Goal: Contribute content: Add original content to the website for others to see

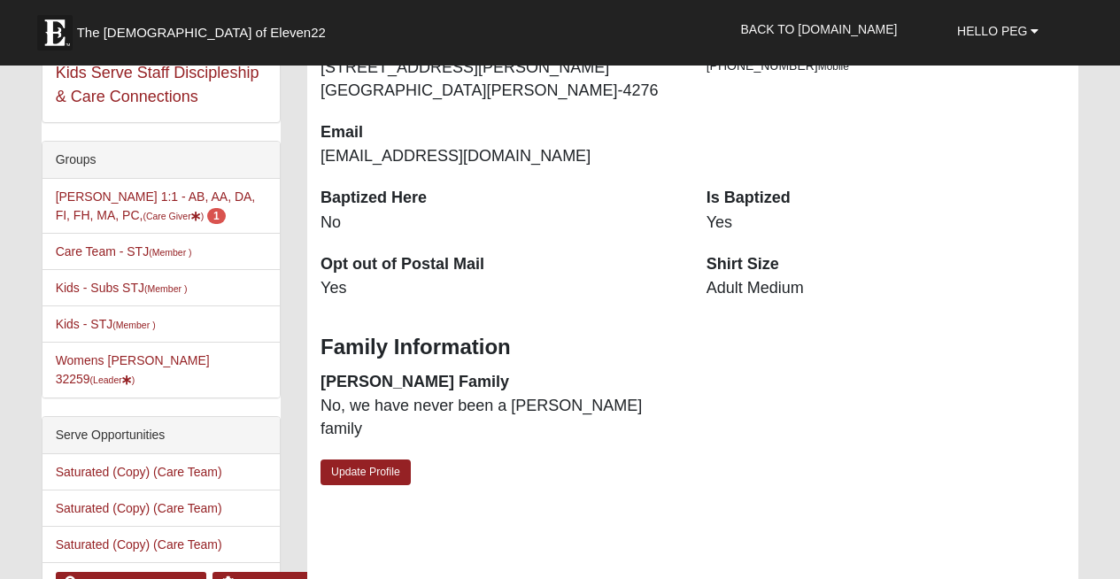
scroll to position [459, 0]
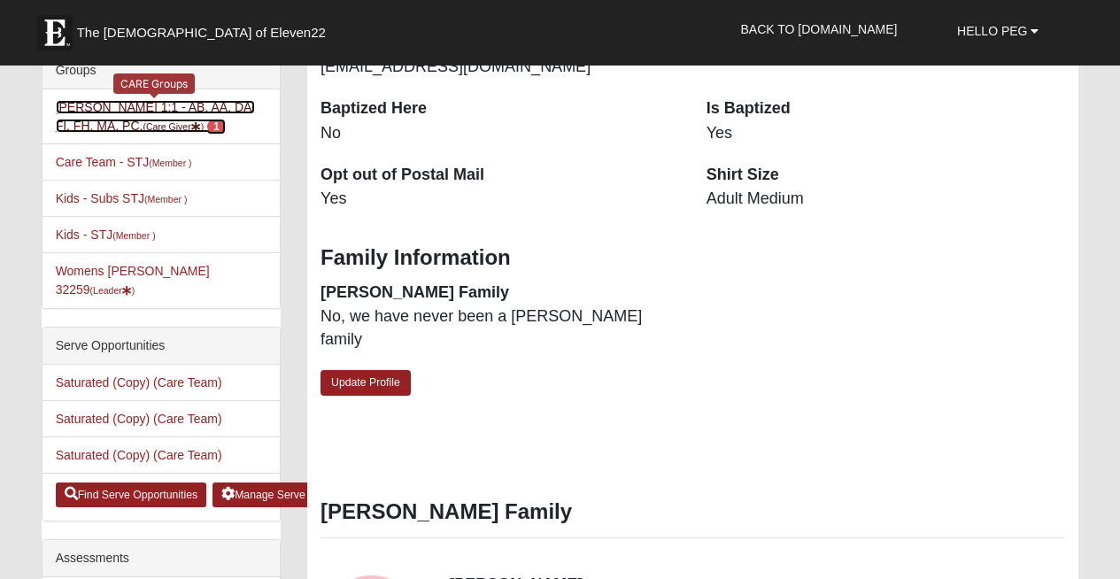
click at [112, 120] on link "Peg LeBel 1:1 - AB, AA, DA, FI, FH, MA, PC, (Care Giver ) 1" at bounding box center [156, 116] width 200 height 33
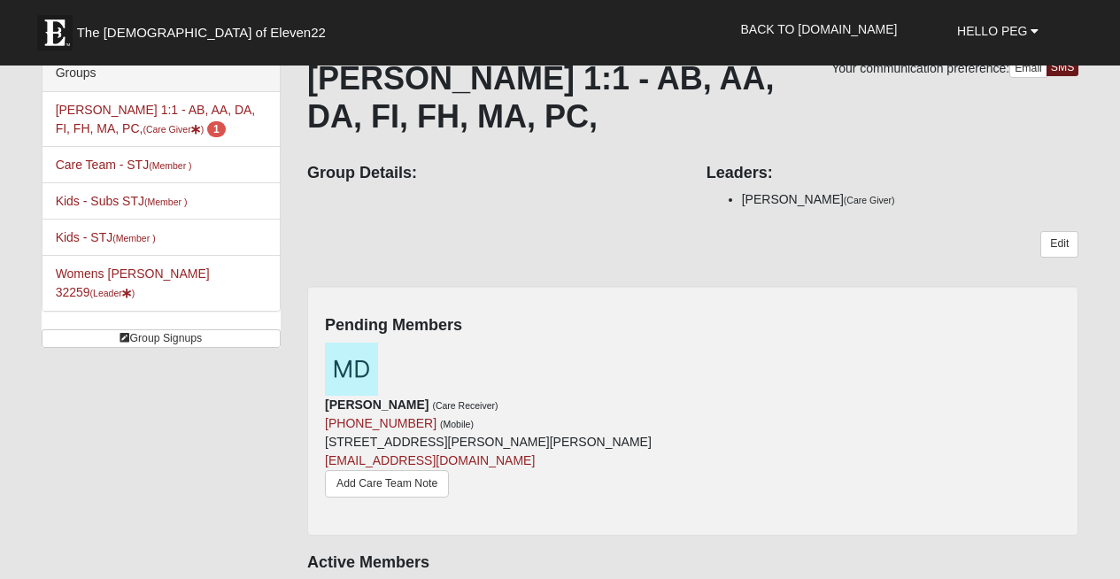
scroll to position [112, 0]
click at [436, 471] on link "Add Care Team Note" at bounding box center [387, 484] width 124 height 27
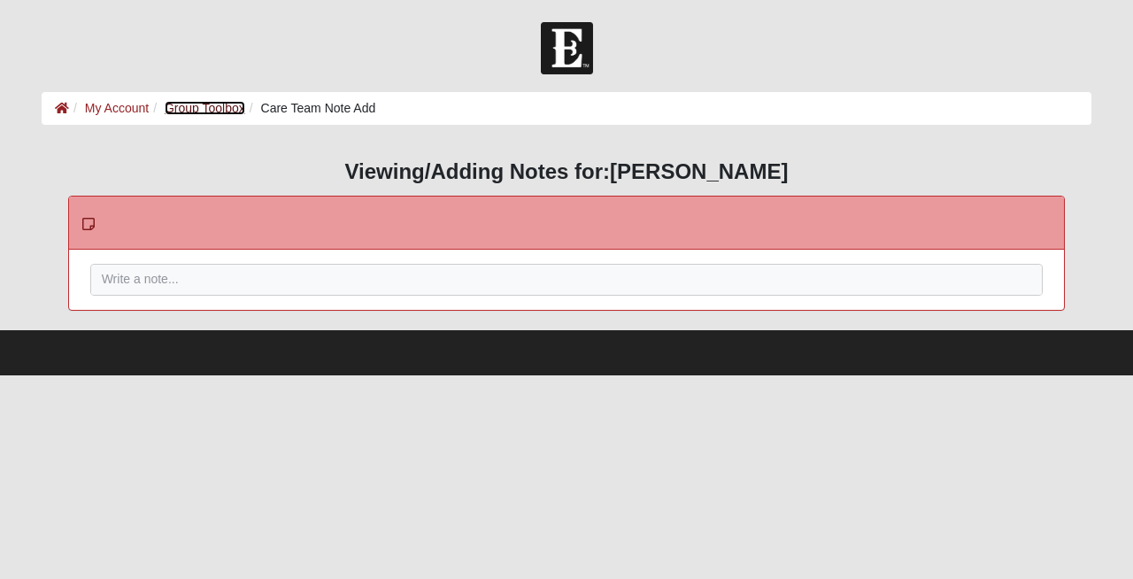
click at [225, 107] on link "Group Toolbox" at bounding box center [205, 108] width 81 height 14
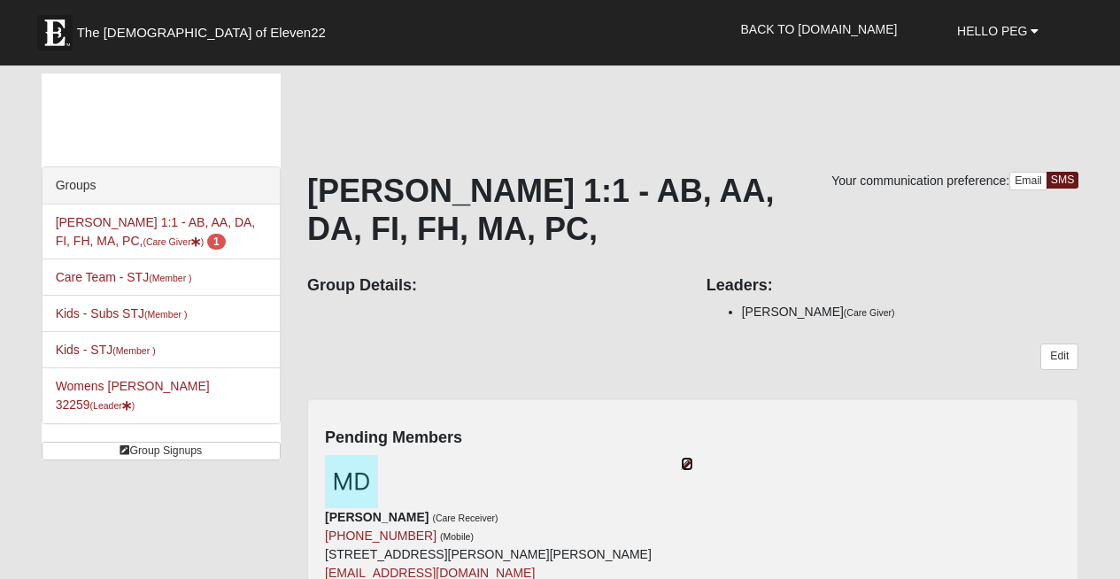
click at [691, 458] on icon at bounding box center [687, 464] width 12 height 12
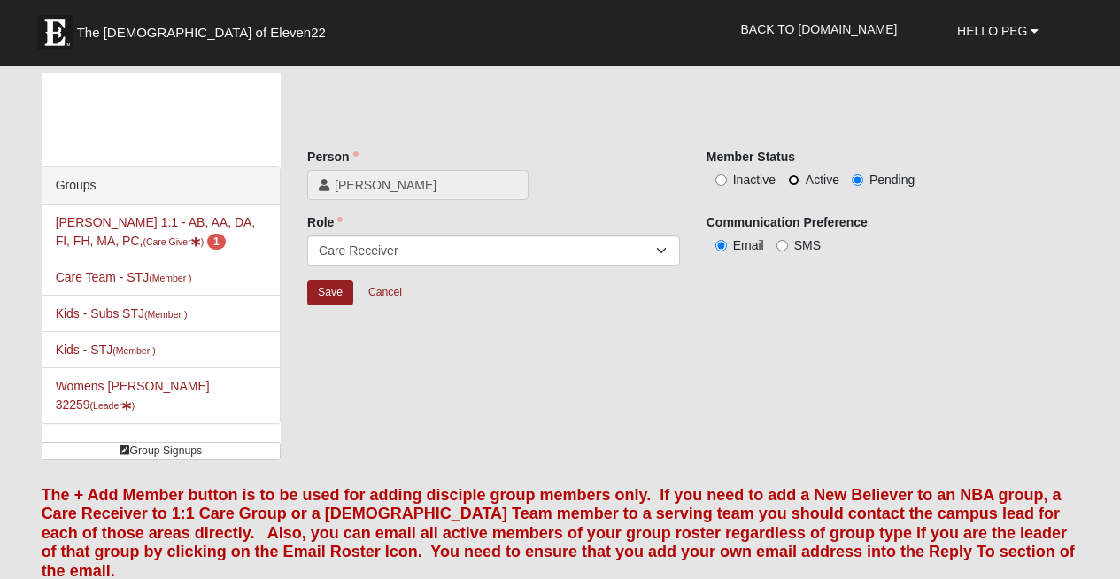
click at [793, 181] on input "Active" at bounding box center [794, 180] width 12 height 12
radio input "true"
click at [330, 293] on input "Save" at bounding box center [330, 293] width 46 height 26
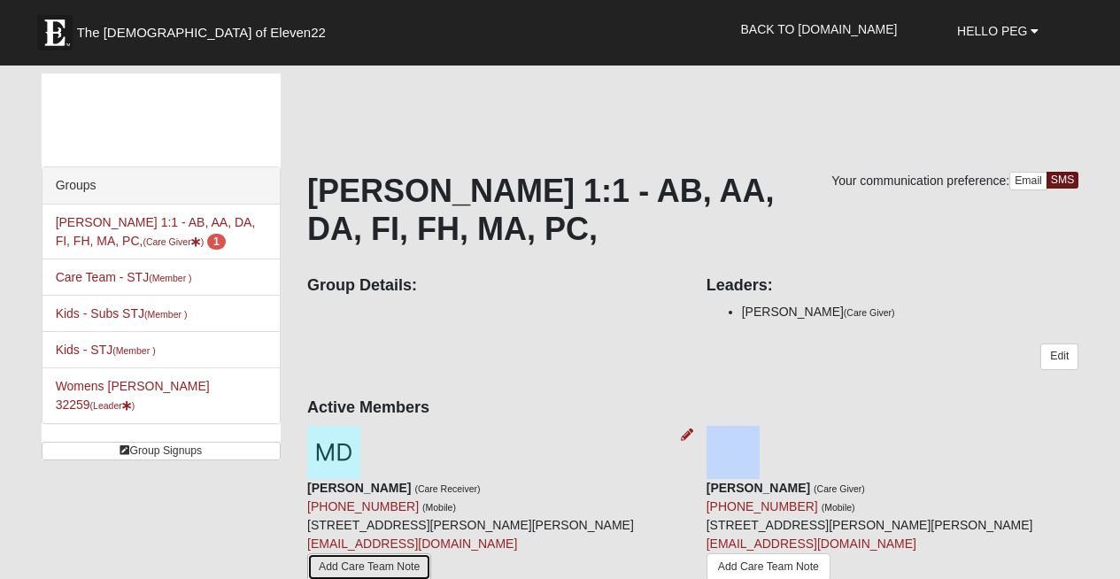
click at [431, 553] on link "Add Care Team Note" at bounding box center [369, 566] width 124 height 27
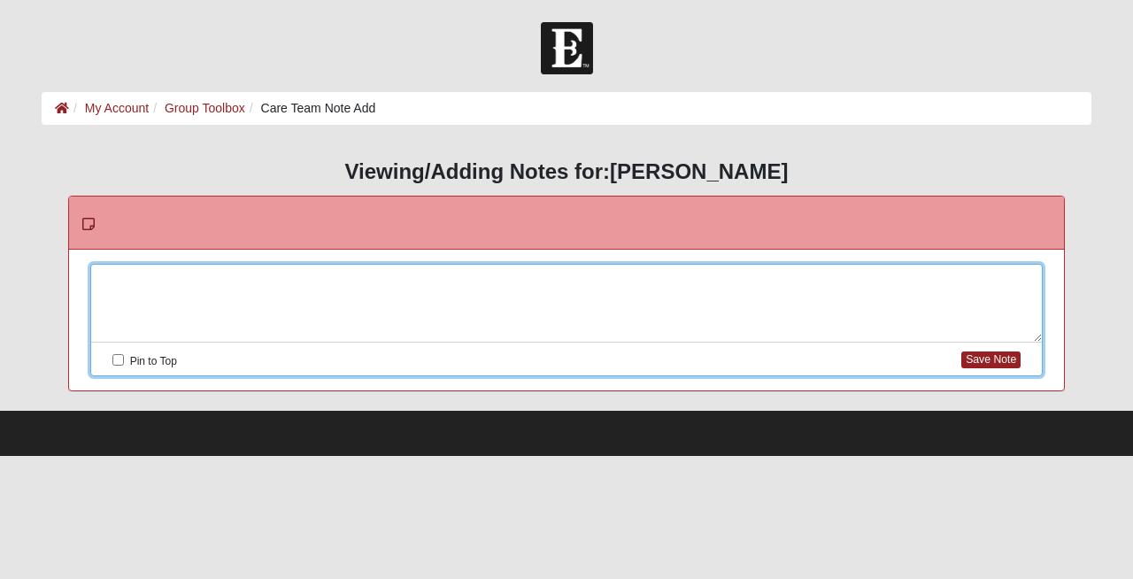
click at [126, 277] on div at bounding box center [567, 304] width 952 height 78
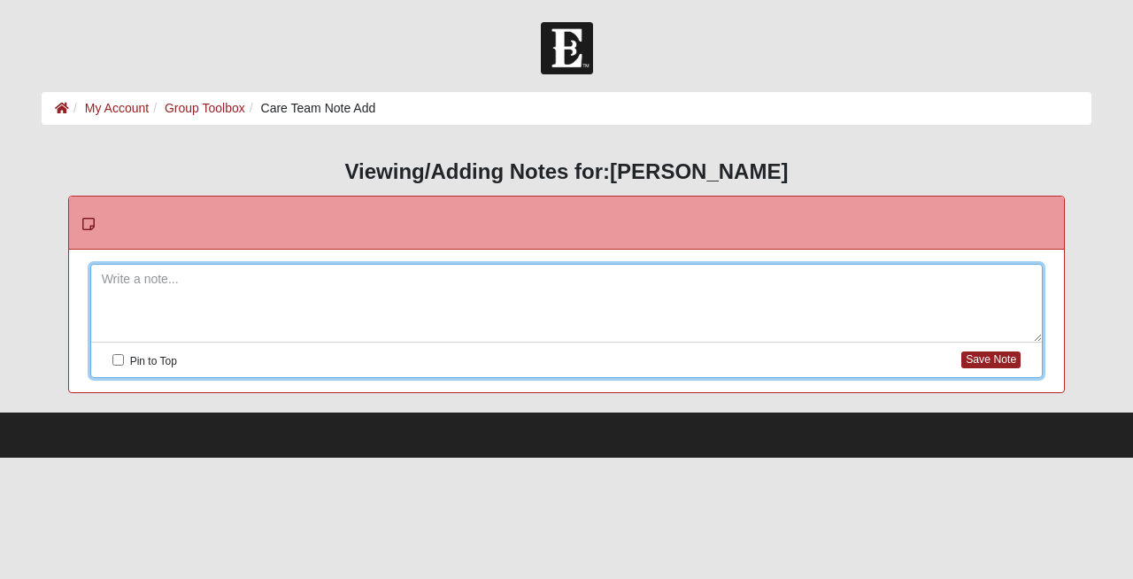
click at [85, 222] on icon at bounding box center [88, 224] width 12 height 14
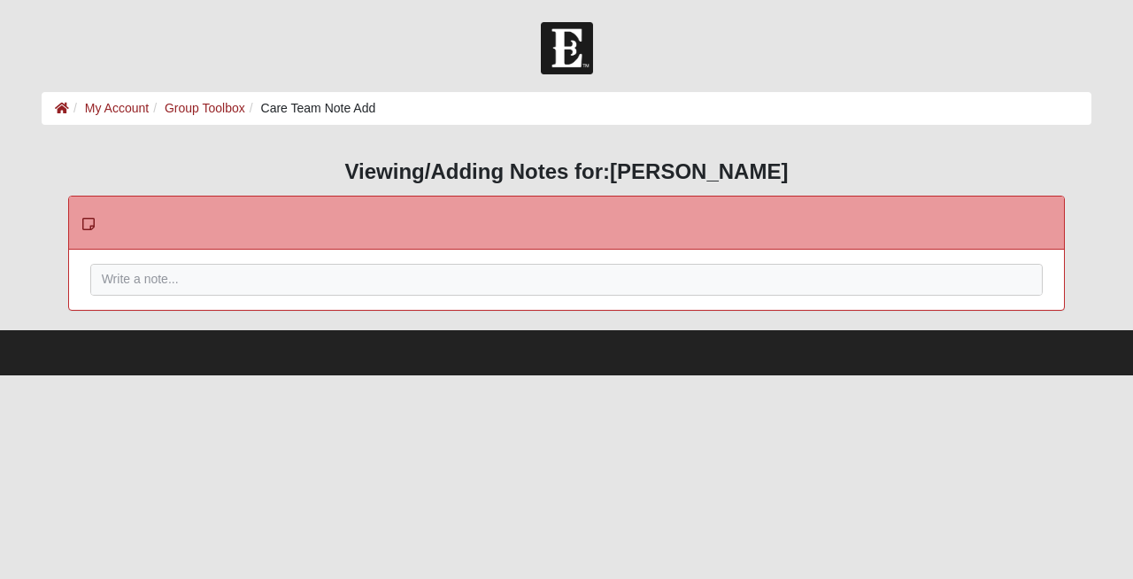
click at [85, 222] on icon at bounding box center [88, 224] width 12 height 14
click at [106, 276] on div at bounding box center [567, 304] width 952 height 78
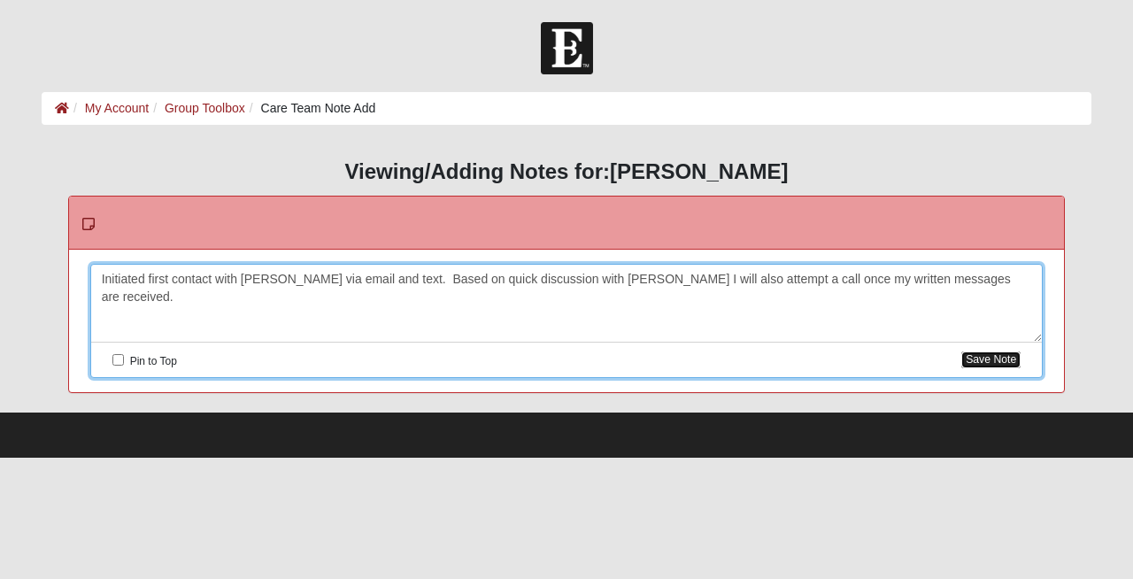
click at [969, 364] on button "Save Note" at bounding box center [991, 360] width 59 height 17
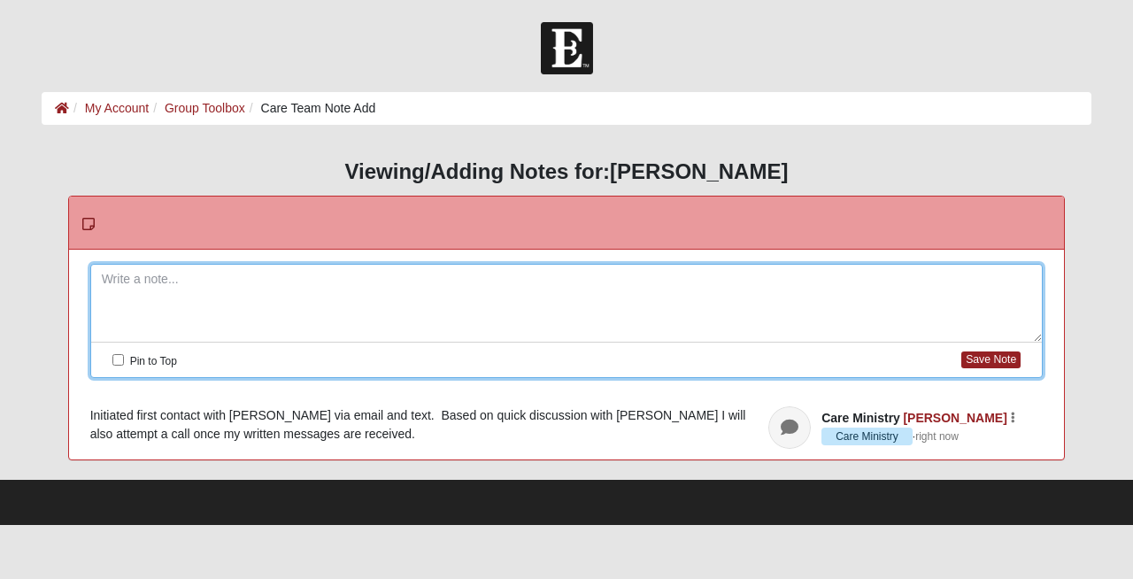
click at [913, 437] on span "Care Ministry" at bounding box center [867, 437] width 91 height 18
